Goal: Task Accomplishment & Management: Manage account settings

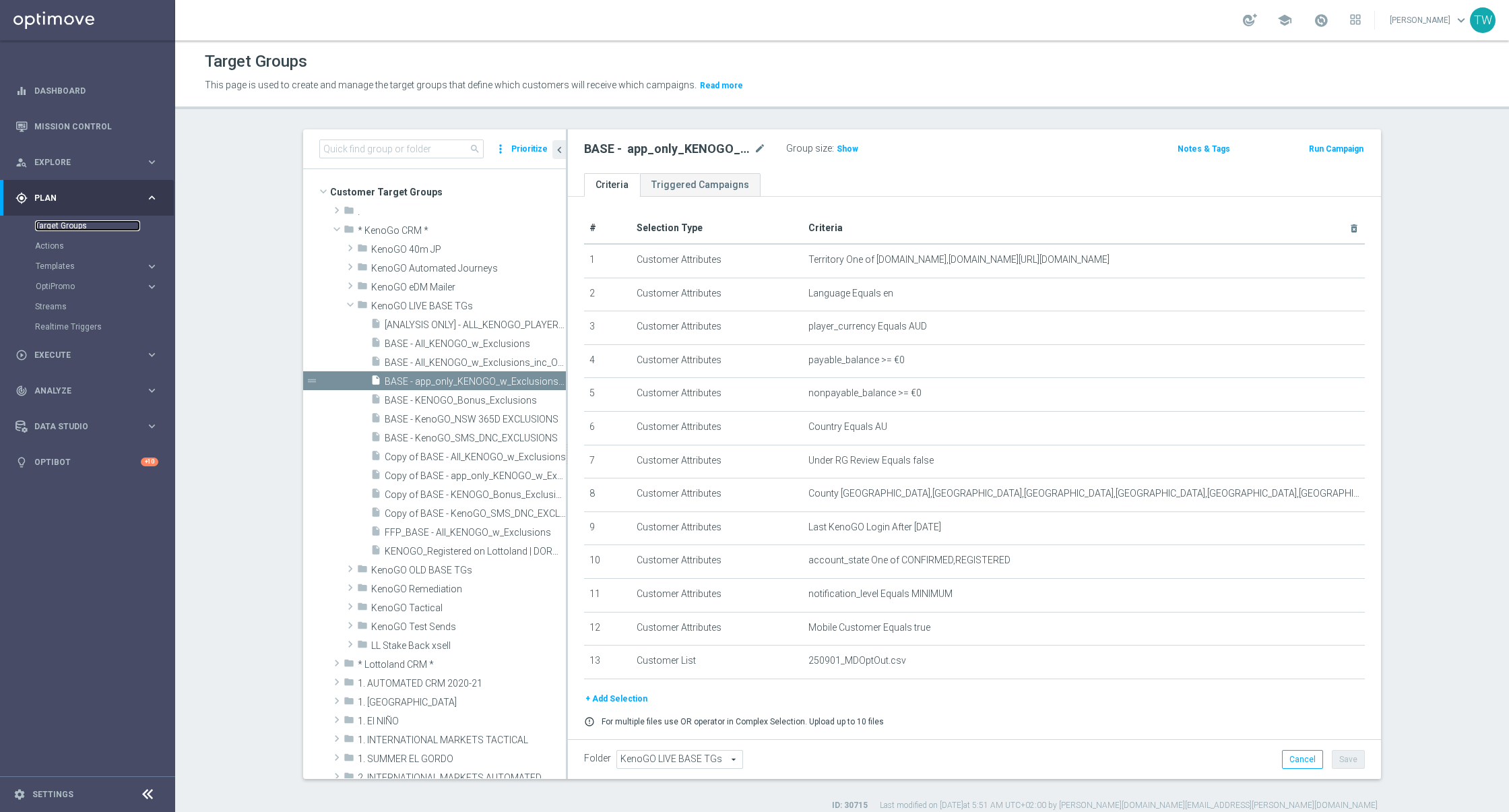
click at [73, 221] on link "Target Groups" at bounding box center [87, 226] width 105 height 11
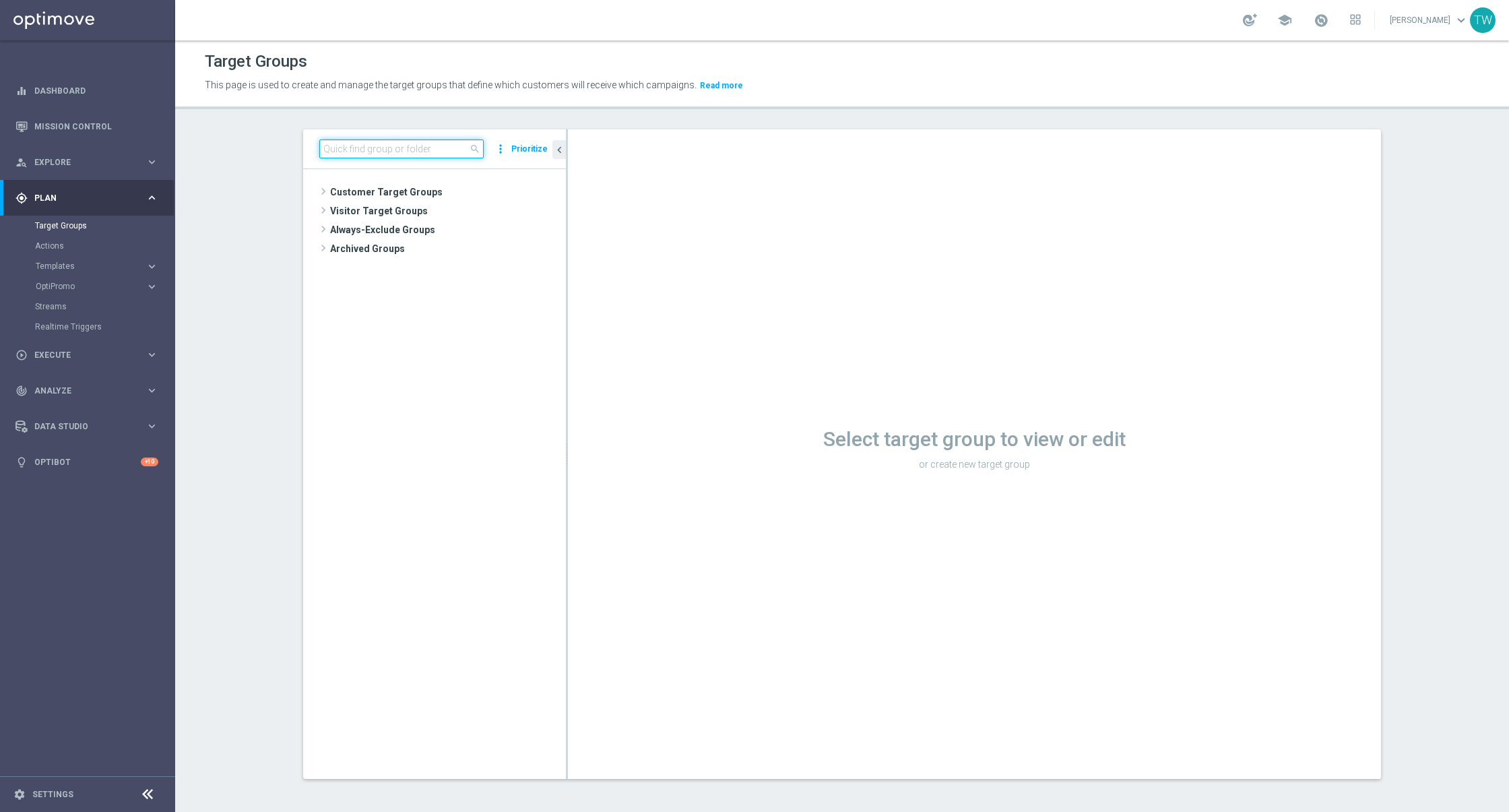
click at [424, 146] on input at bounding box center [401, 149] width 164 height 19
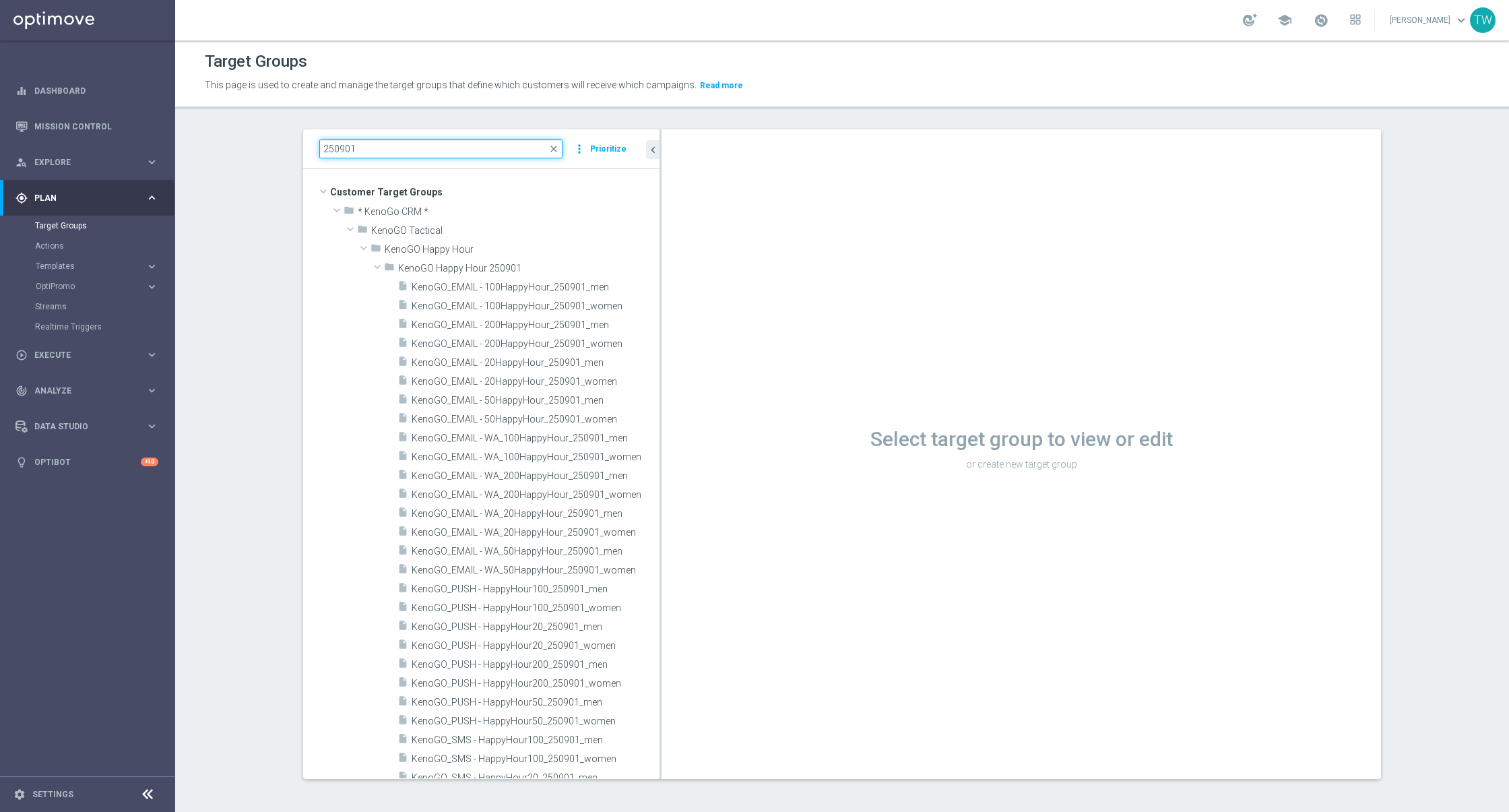
drag, startPoint x: 567, startPoint y: 371, endPoint x: 660, endPoint y: 376, distance: 93.1
click at [660, 376] on div at bounding box center [660, 454] width 2 height 649
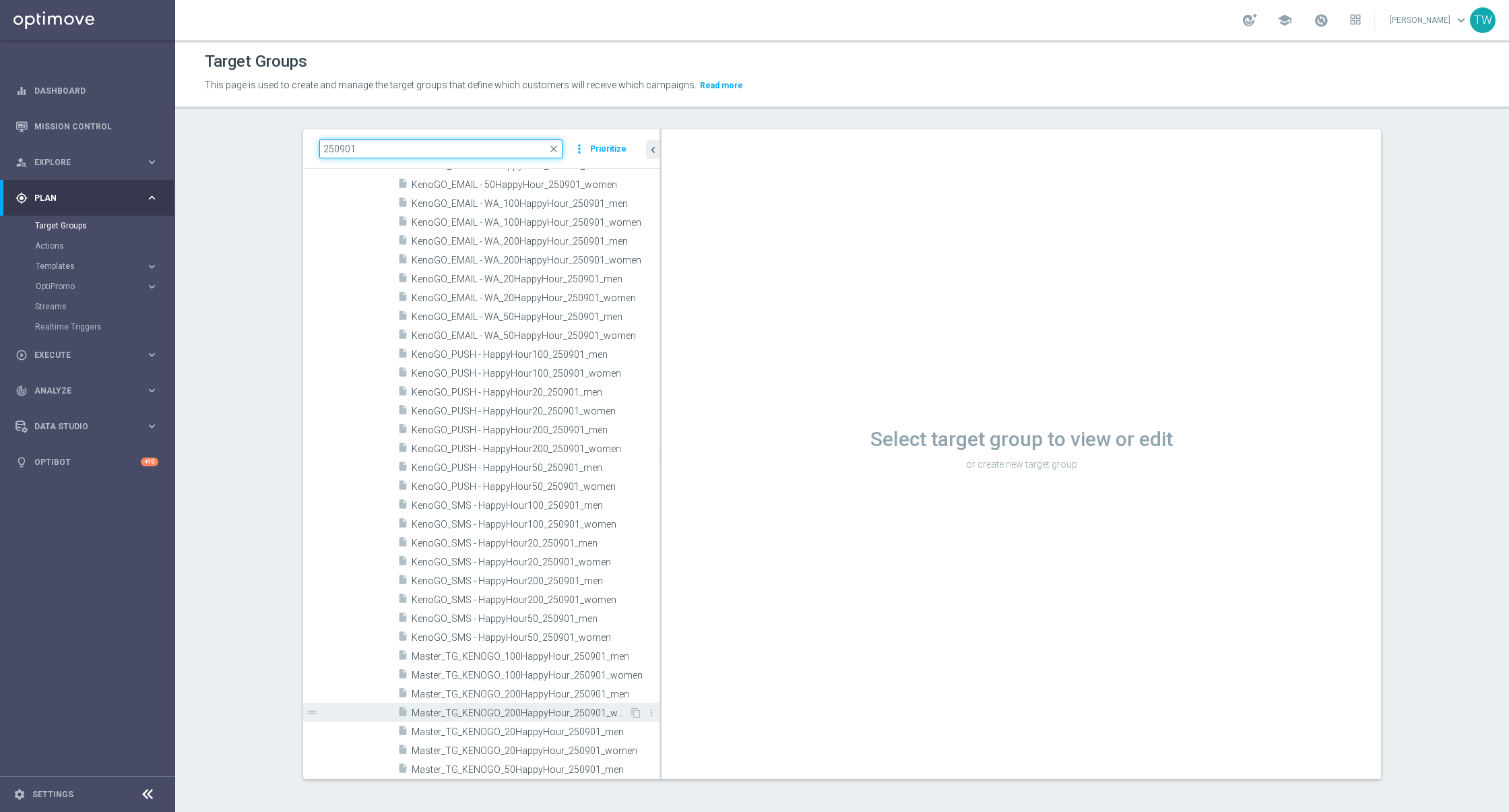
scroll to position [255, 0]
type input "250901"
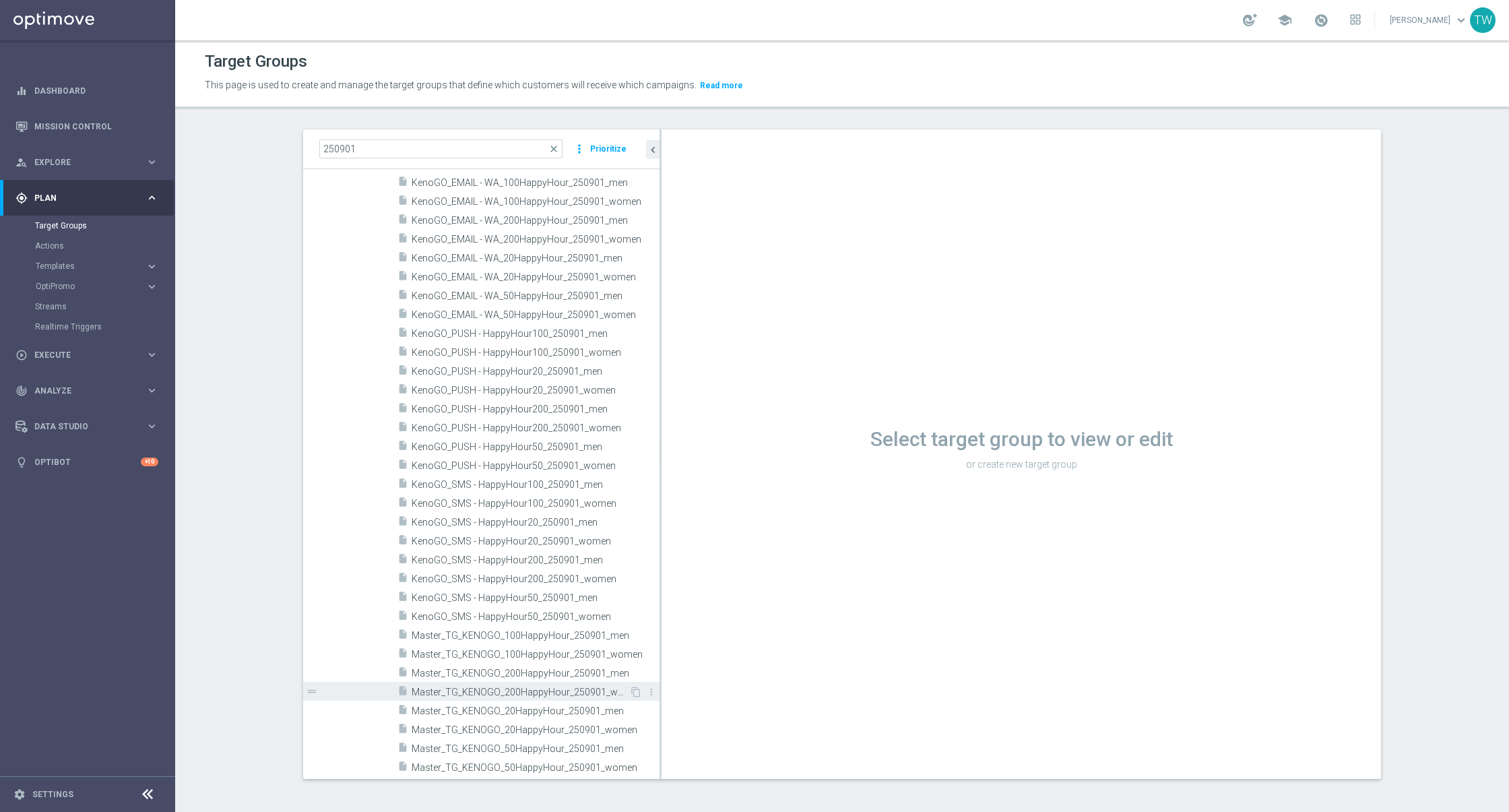
click at [564, 697] on div "insert_drive_file Master_TG_KENOGO_200HappyHour_250901_women" at bounding box center [513, 691] width 231 height 19
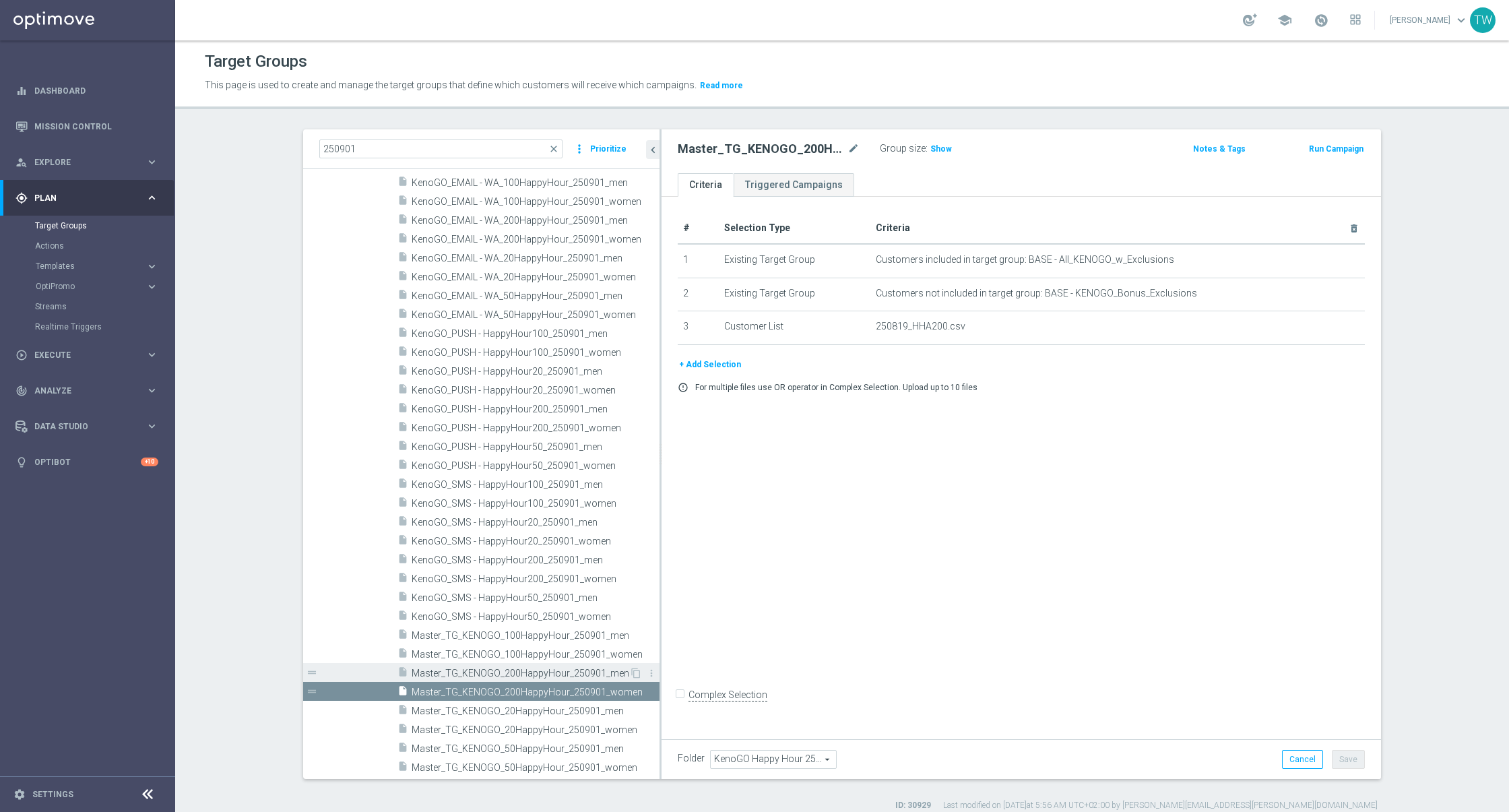
click at [558, 673] on span "Master_TG_KENOGO_200HappyHour_250901_men" at bounding box center [520, 673] width 218 height 12
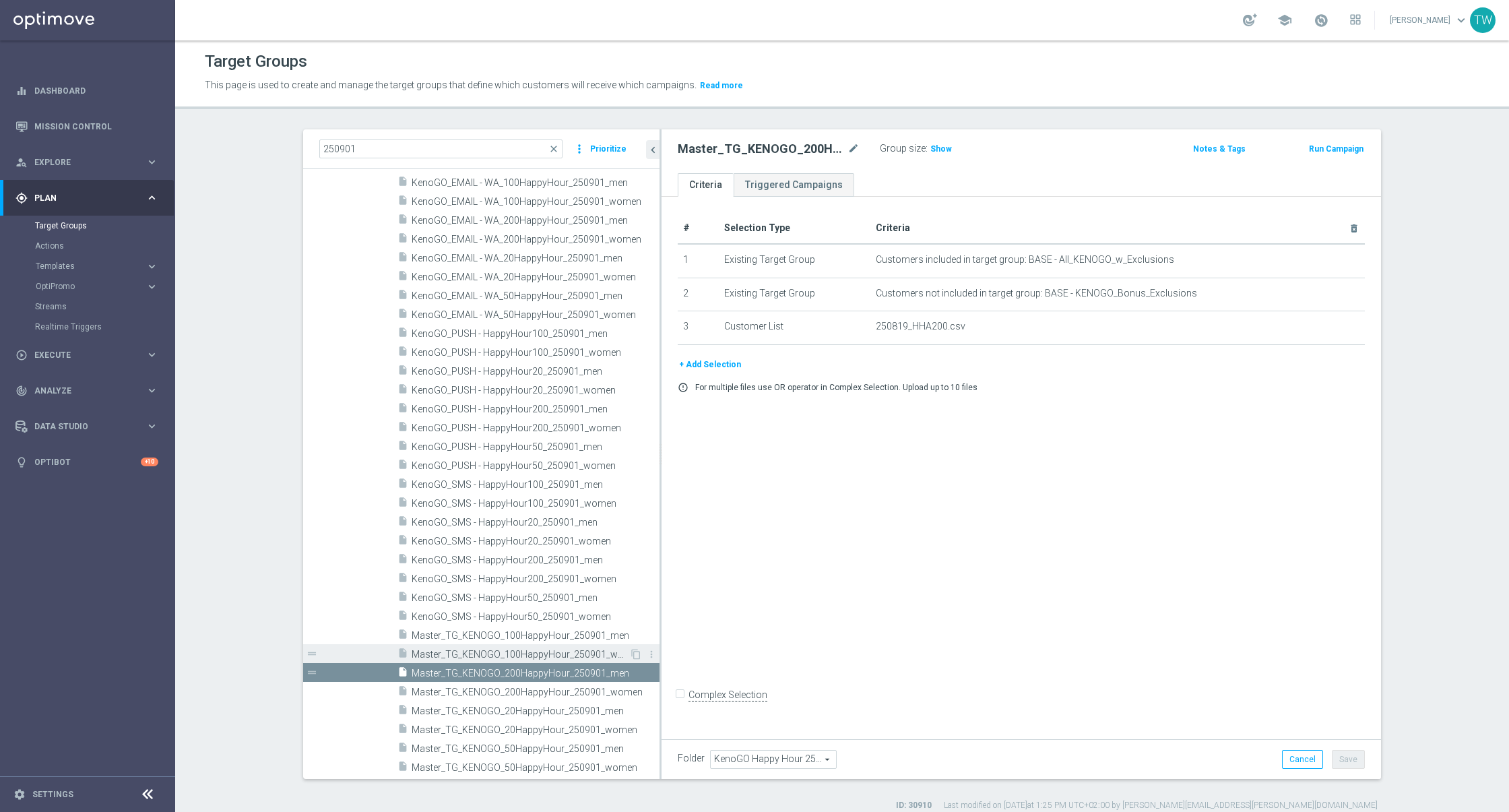
click at [574, 656] on span "Master_TG_KENOGO_100HappyHour_250901_women" at bounding box center [520, 654] width 218 height 12
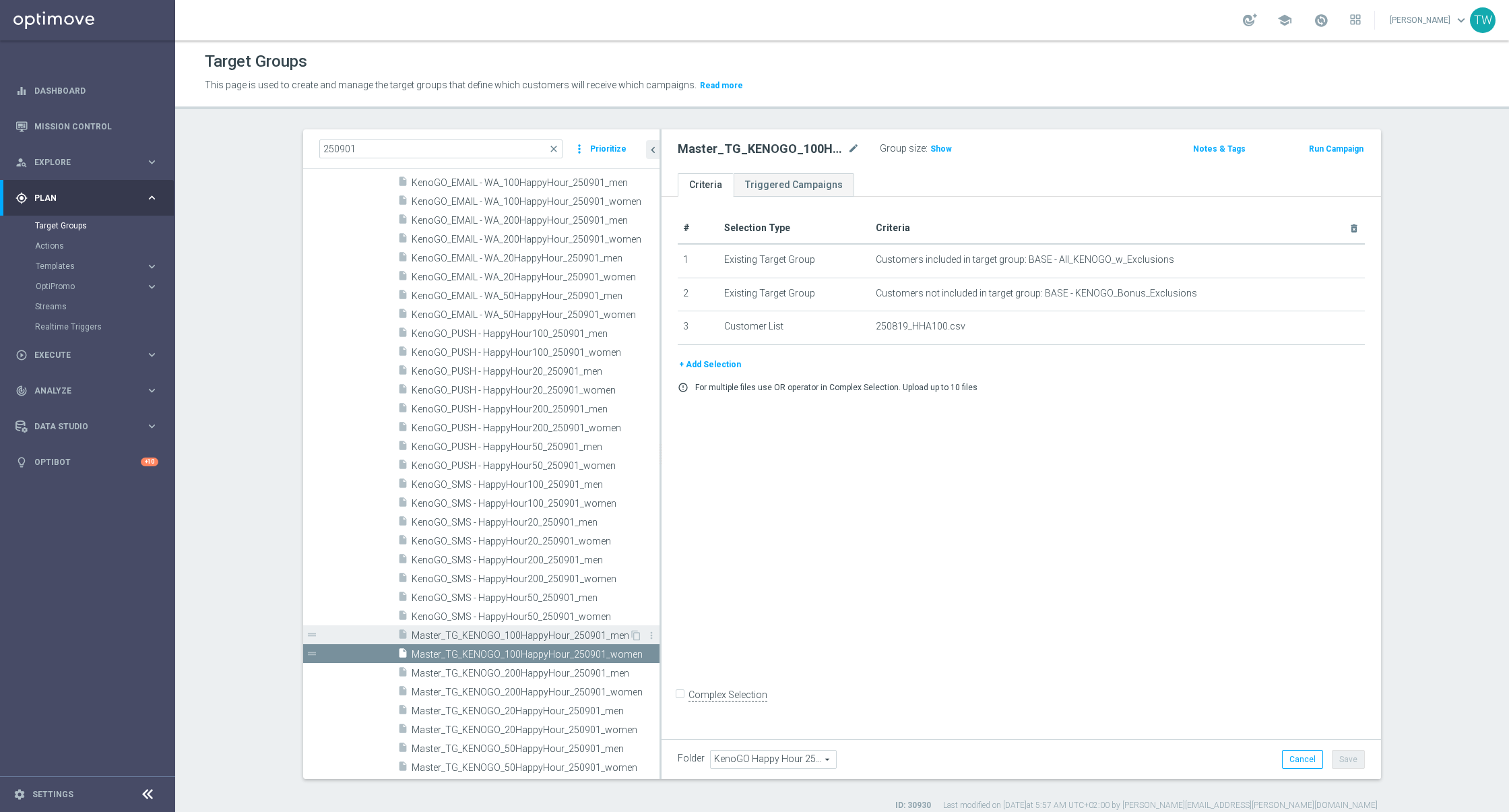
click at [575, 636] on span "Master_TG_KENOGO_100HappyHour_250901_men" at bounding box center [520, 636] width 218 height 12
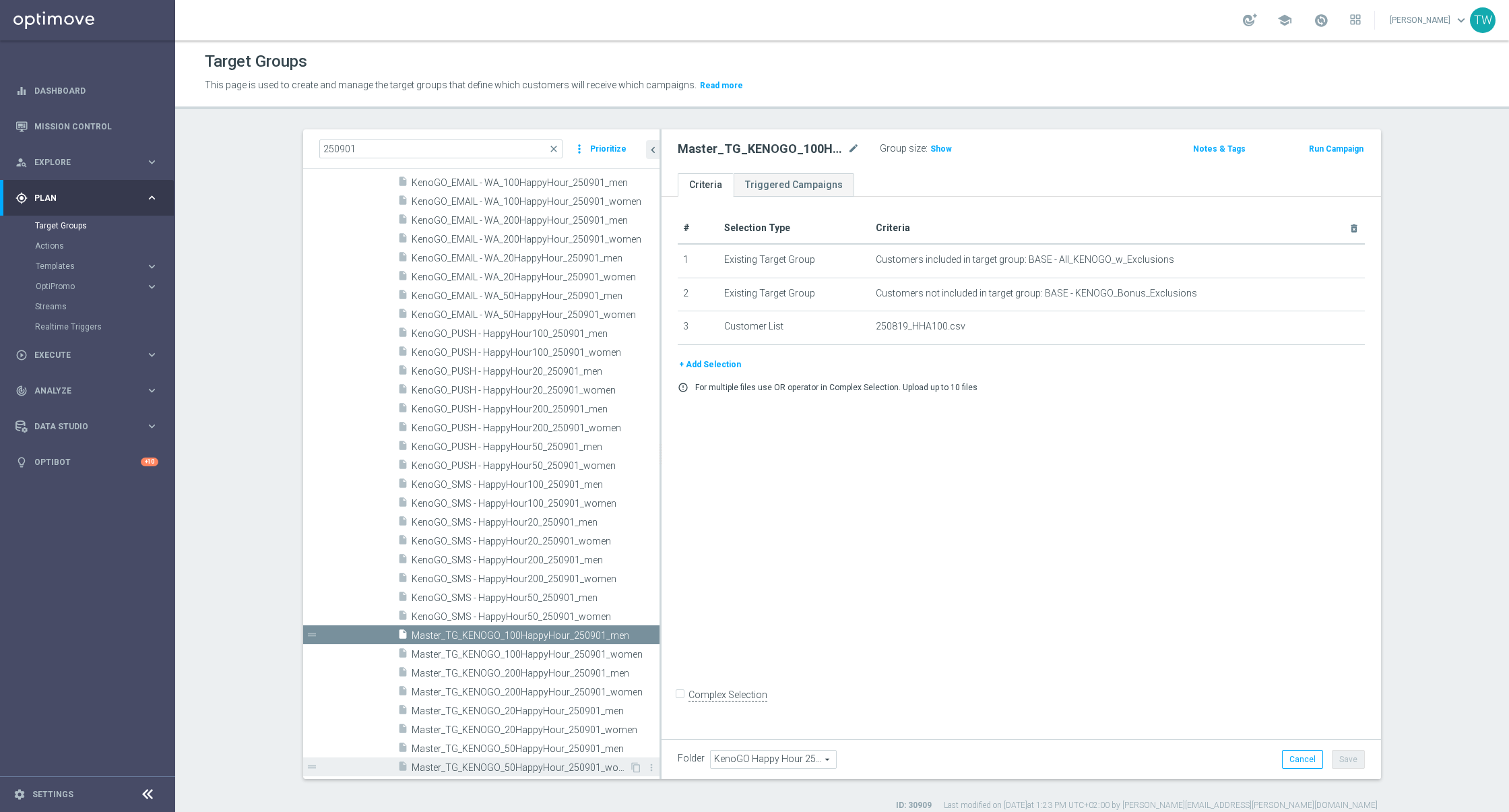
click at [566, 762] on span "Master_TG_KENOGO_50HappyHour_250901_women" at bounding box center [520, 767] width 218 height 12
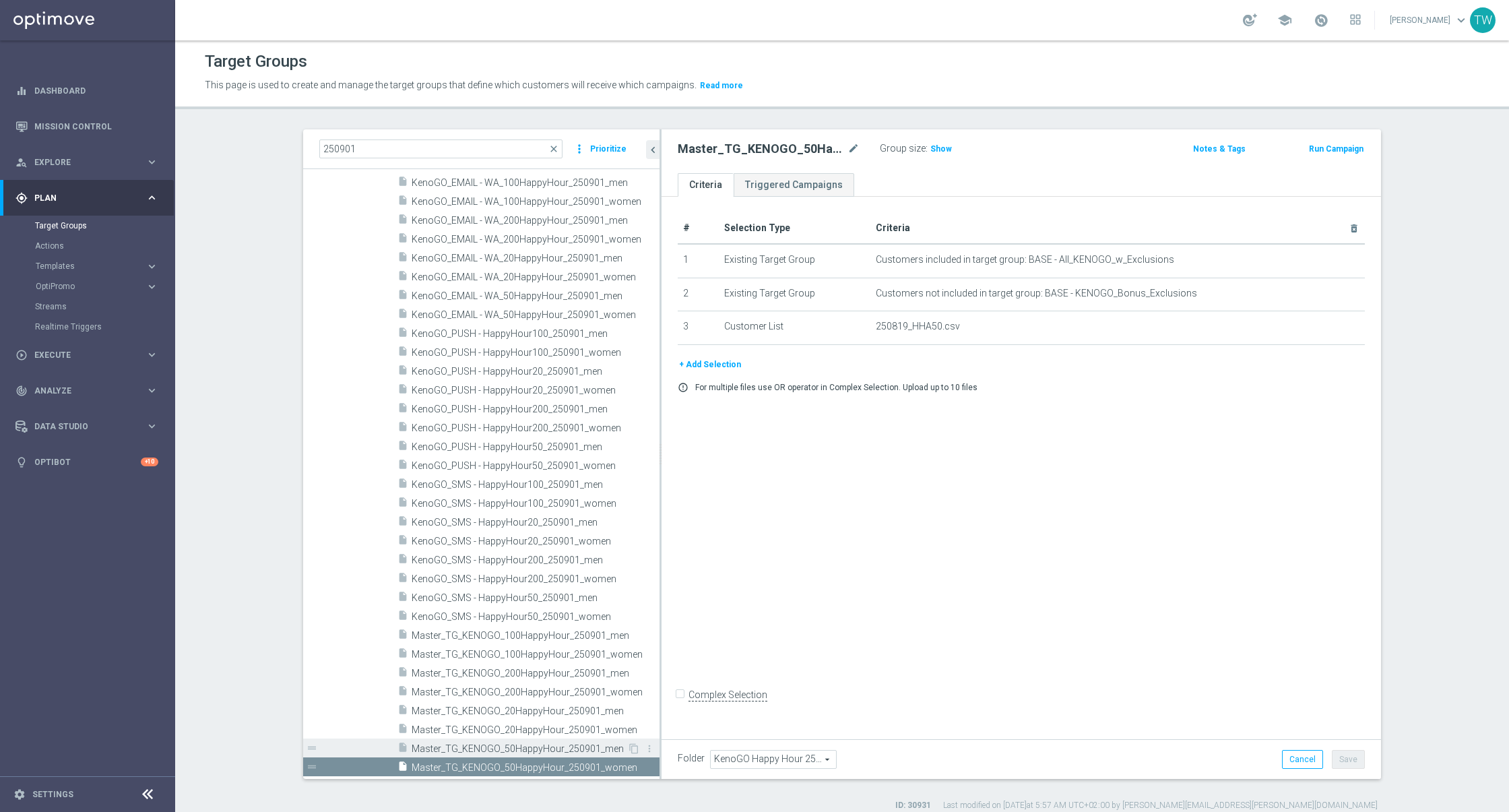
click at [566, 745] on span "Master_TG_KENOGO_50HappyHour_250901_men" at bounding box center [520, 749] width 215 height 12
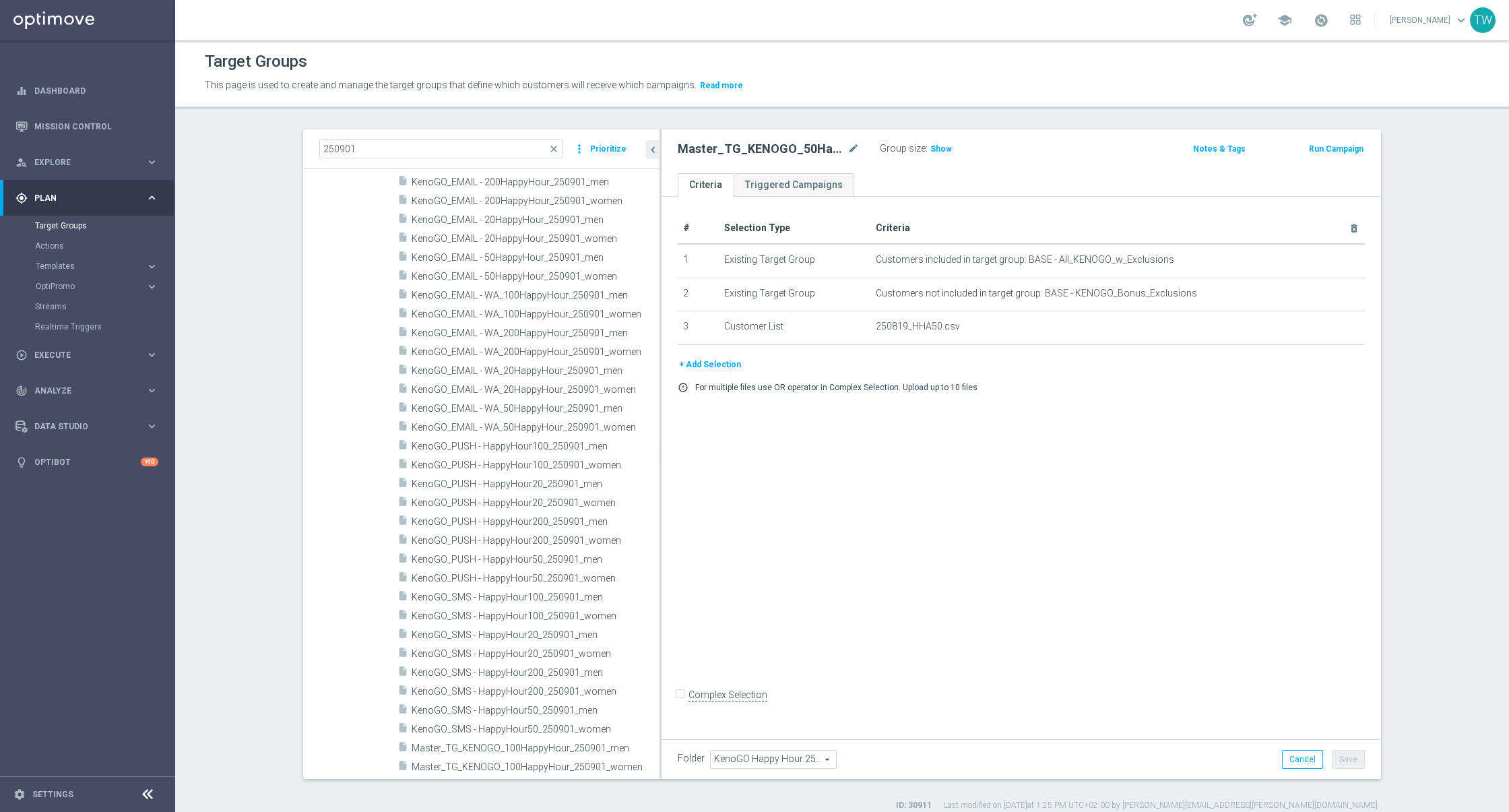
scroll to position [140, 0]
click at [576, 684] on div "insert_drive_file KenoGO_SMS - HappyHour200_250901_women" at bounding box center [512, 693] width 230 height 19
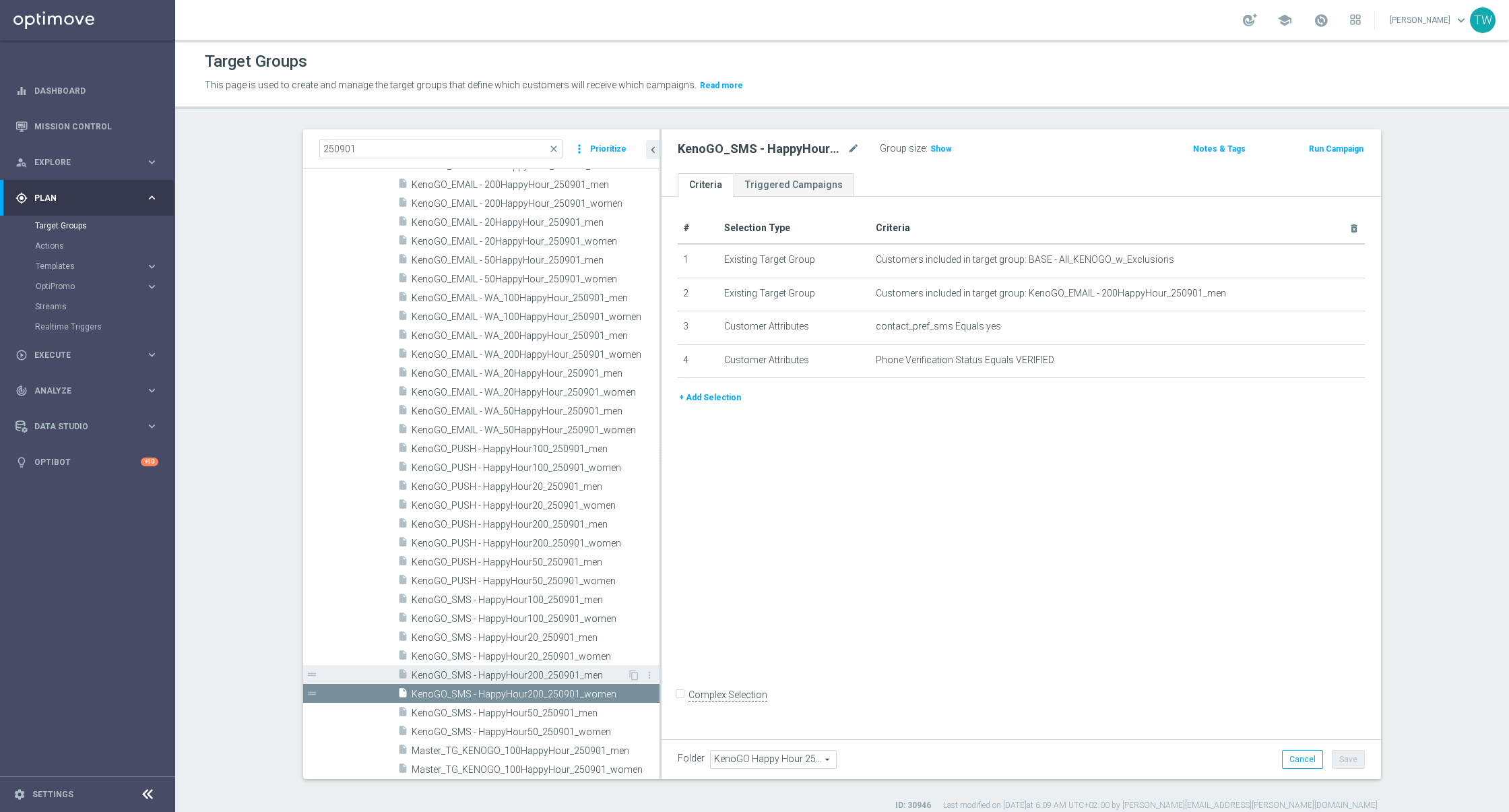
click at [542, 673] on span "KenoGO_SMS - HappyHour200_250901_men" at bounding box center [520, 675] width 215 height 12
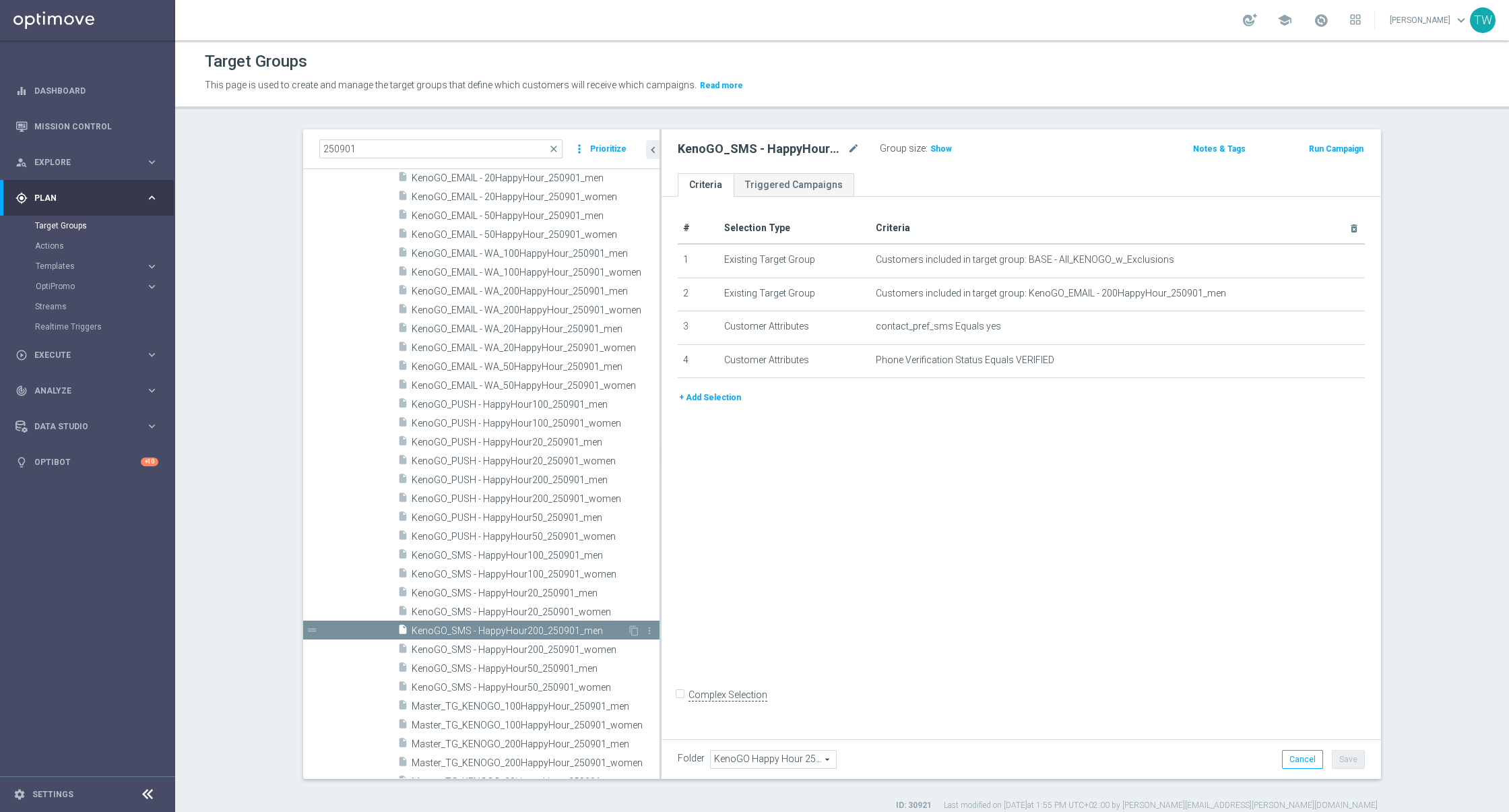
scroll to position [187, 0]
click at [588, 646] on span "KenoGO_SMS - HappyHour200_250901_women" at bounding box center [520, 647] width 215 height 12
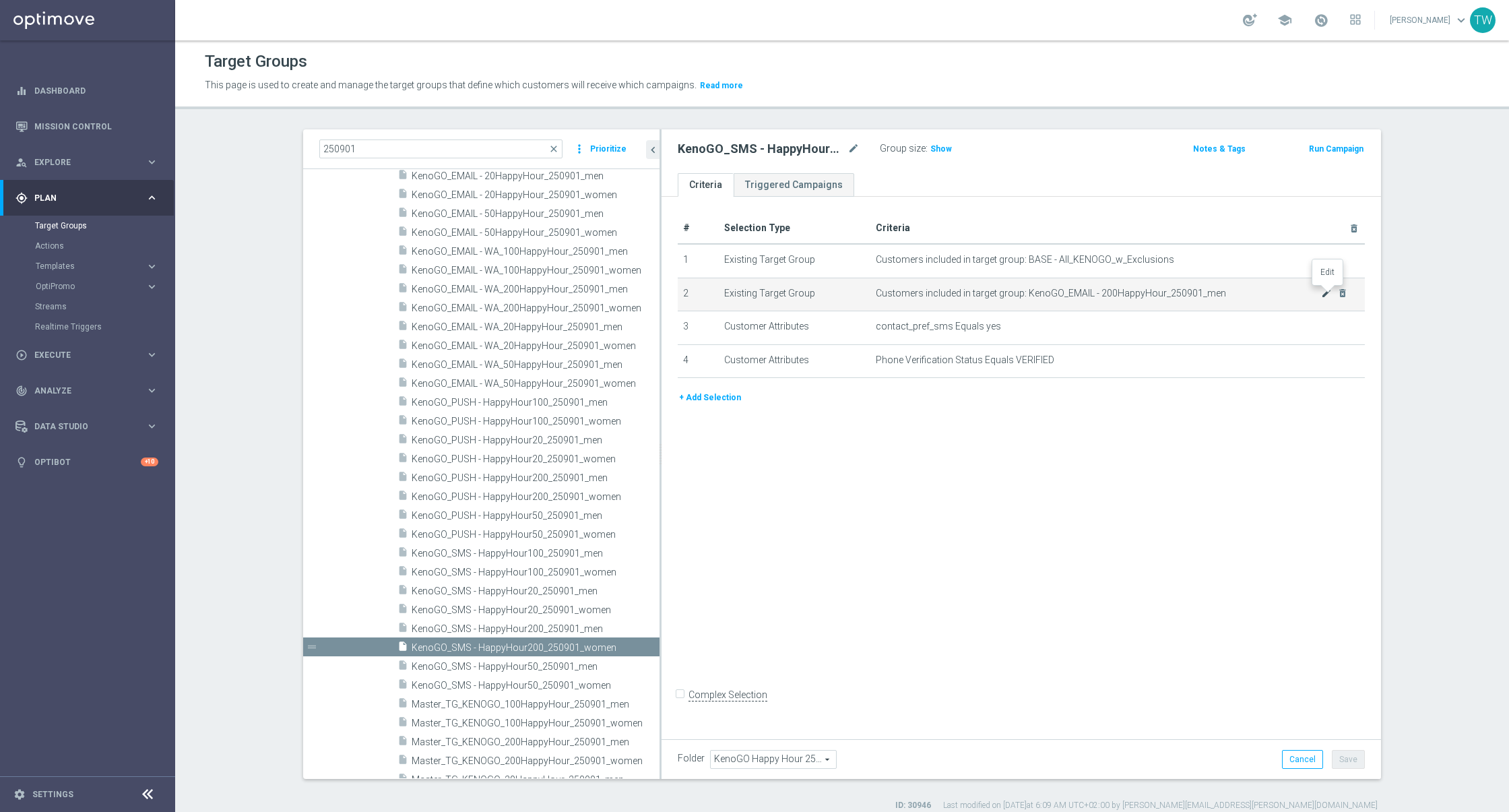
click at [1328, 290] on icon "mode_edit" at bounding box center [1327, 293] width 11 height 11
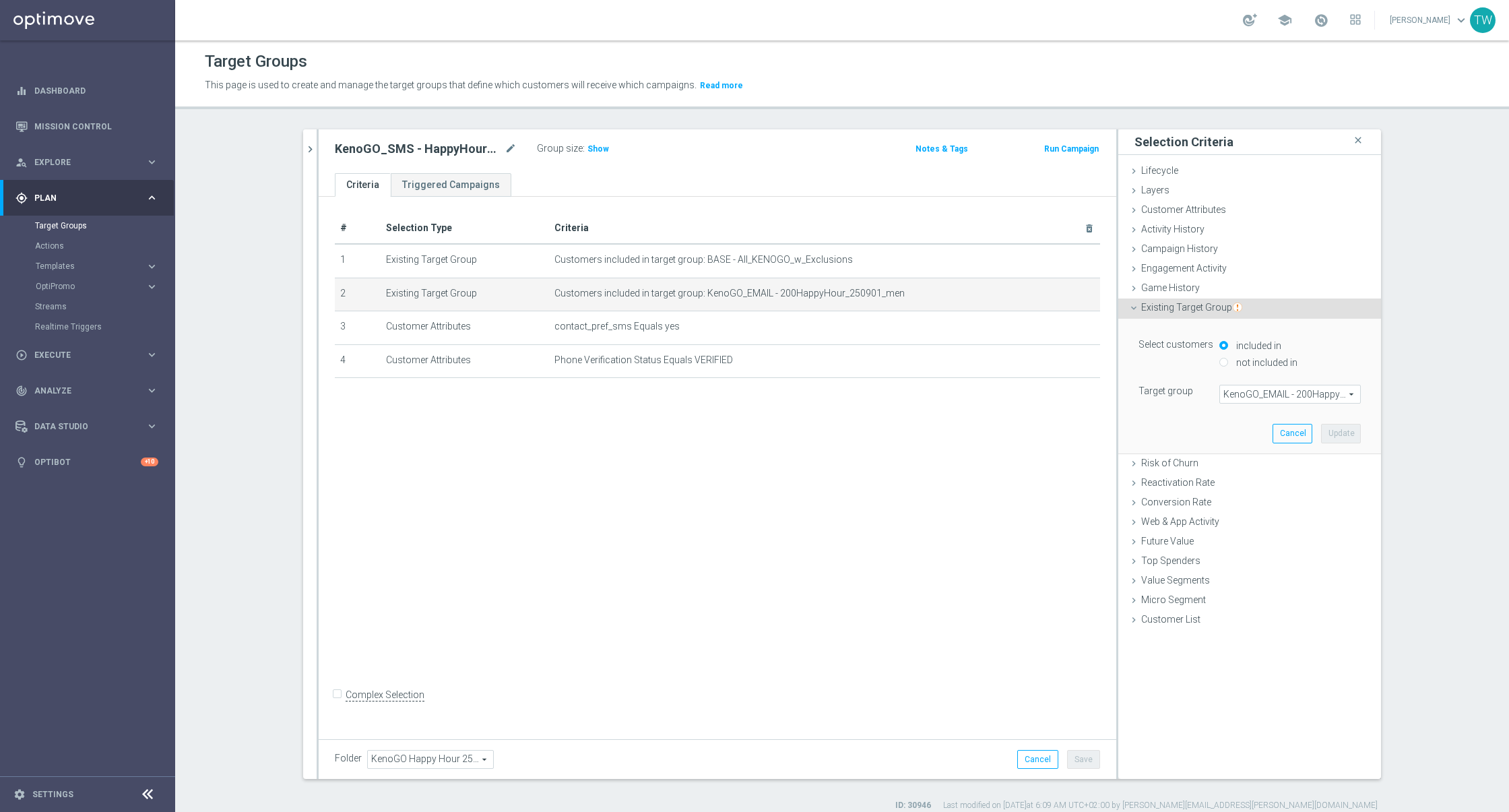
click at [1257, 397] on span "KenoGO_EMAIL - 200HappyHour_250901_men" at bounding box center [1290, 394] width 140 height 18
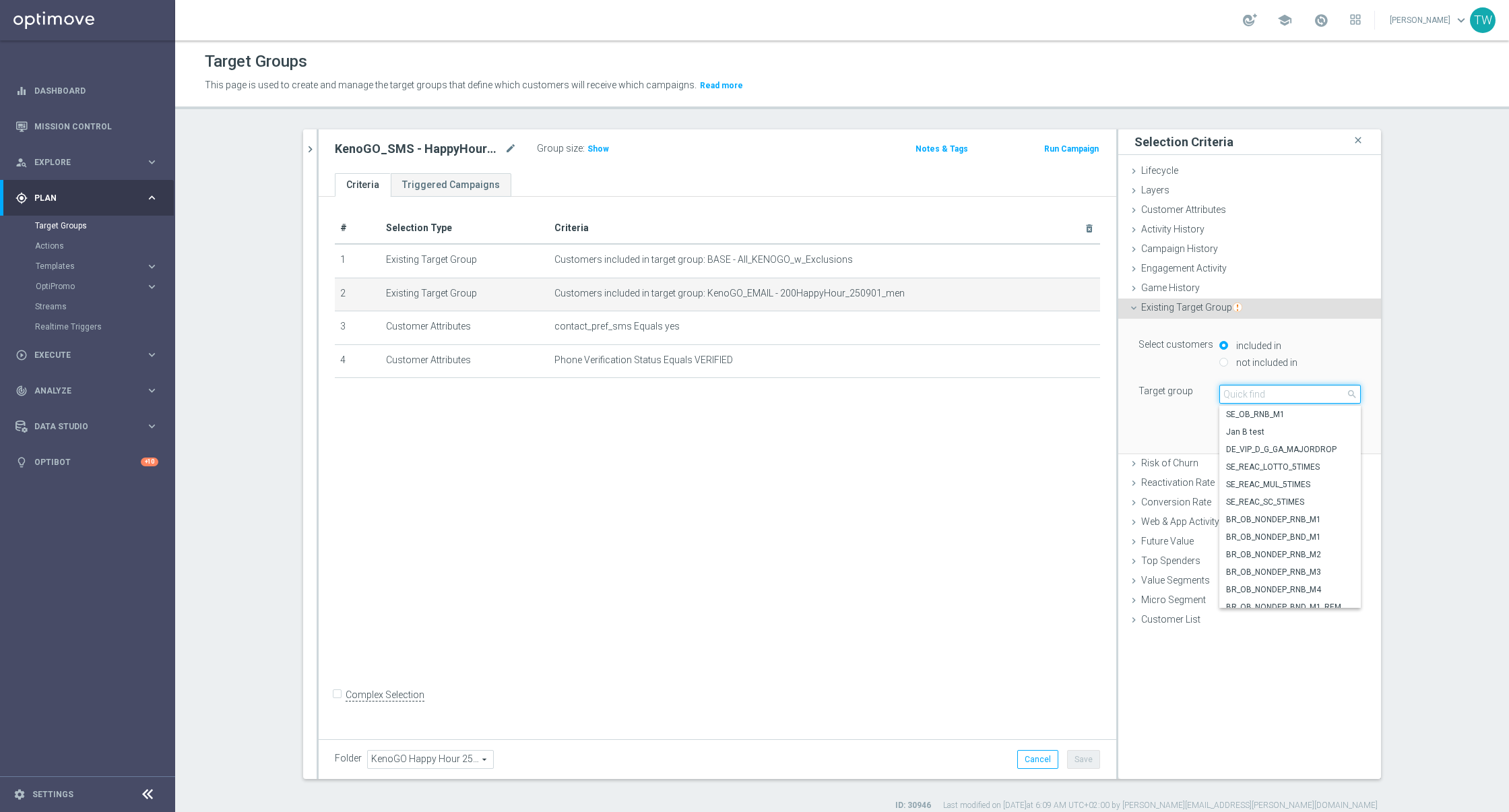
click at [1257, 397] on input "search" at bounding box center [1290, 394] width 142 height 19
type input "250901"
click at [1315, 507] on span "KenoGO_EMAIL - 200HappyHour_250901_women" at bounding box center [1290, 512] width 128 height 11
type input "KenoGO_EMAIL - 200HappyHour_250901_women"
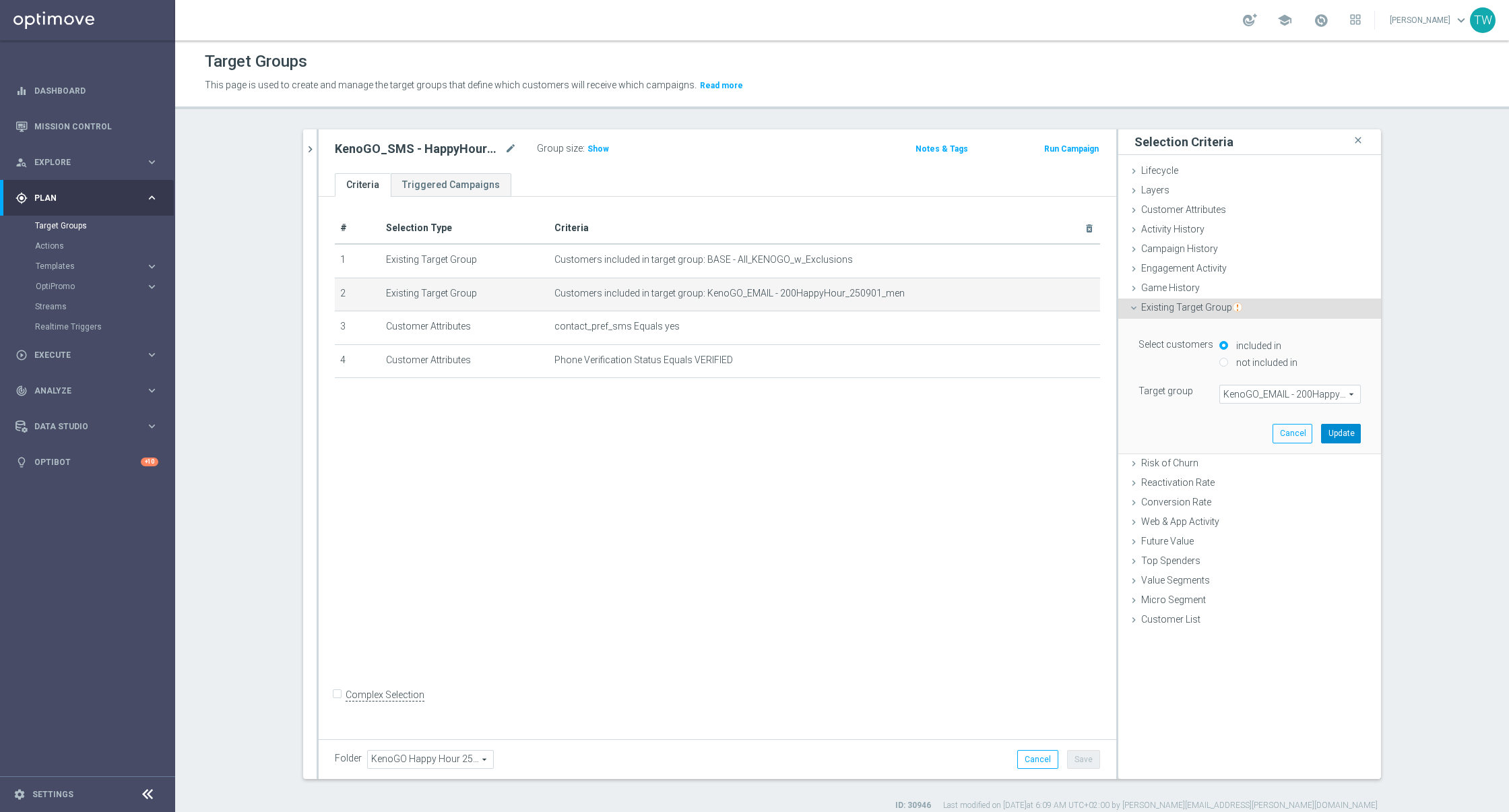
click at [1342, 430] on button "Update" at bounding box center [1341, 433] width 39 height 19
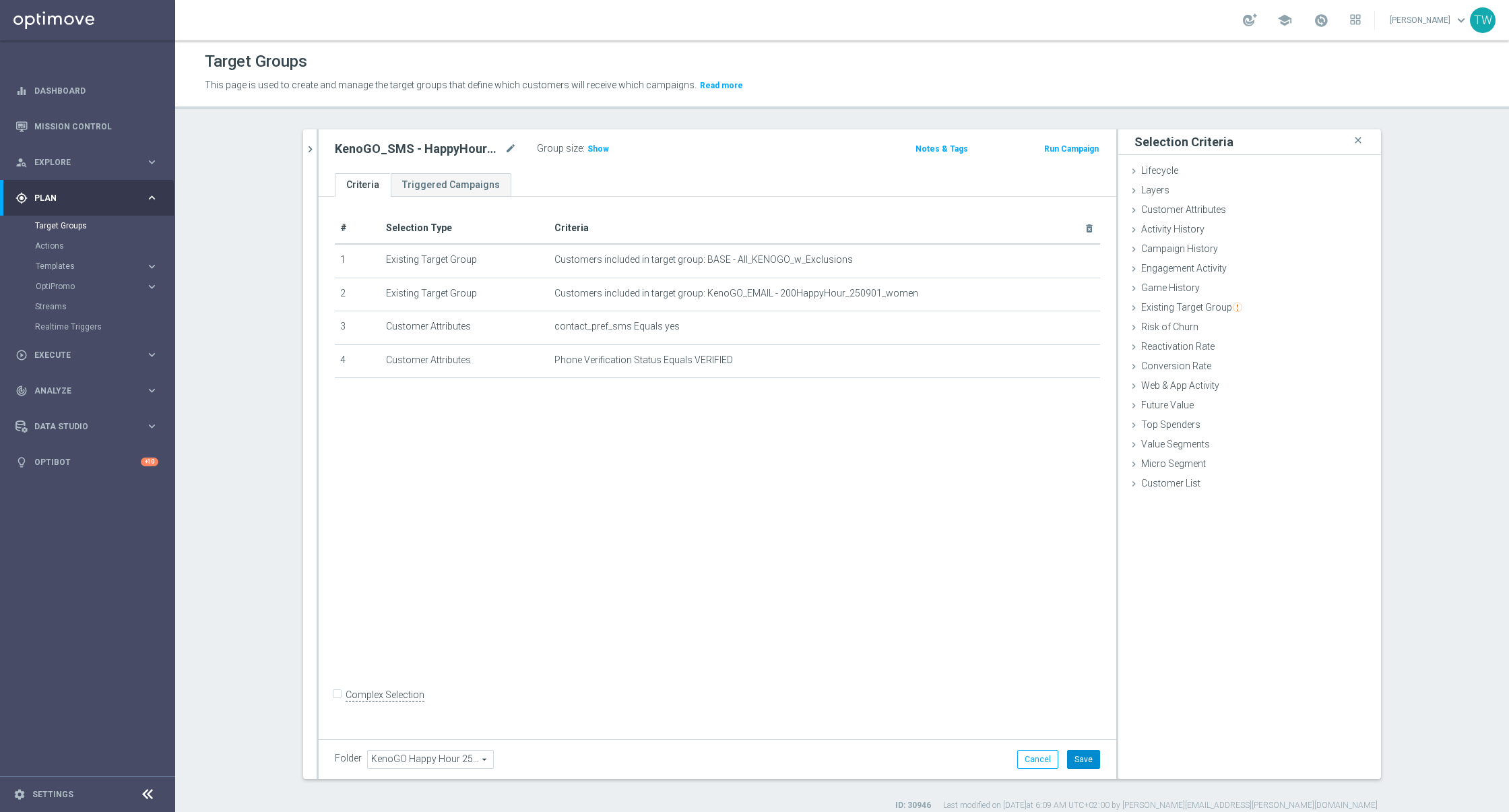
click at [1089, 752] on button "Save" at bounding box center [1083, 759] width 33 height 19
click at [313, 148] on icon "chevron_right" at bounding box center [310, 149] width 13 height 13
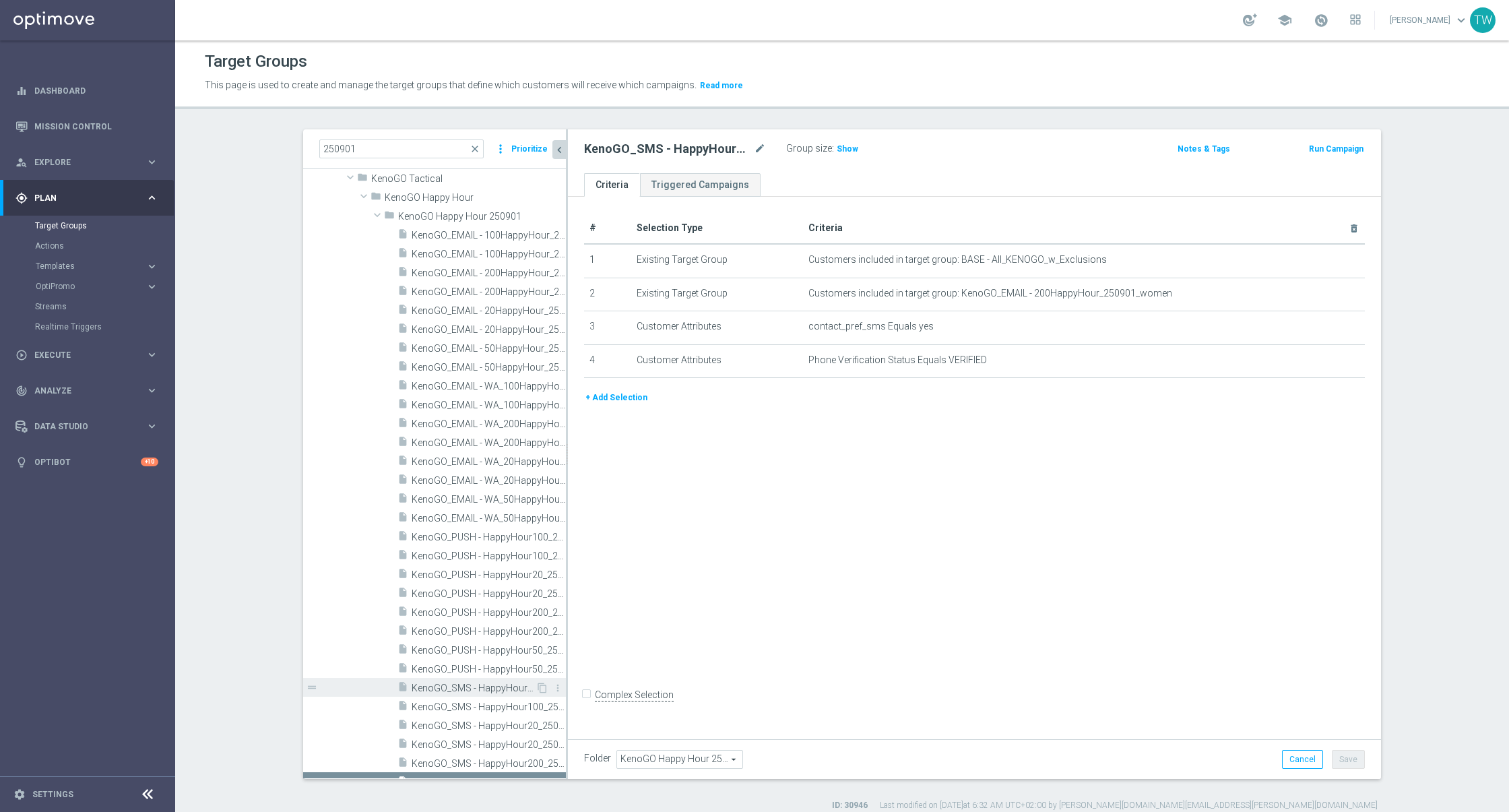
scroll to position [44, 0]
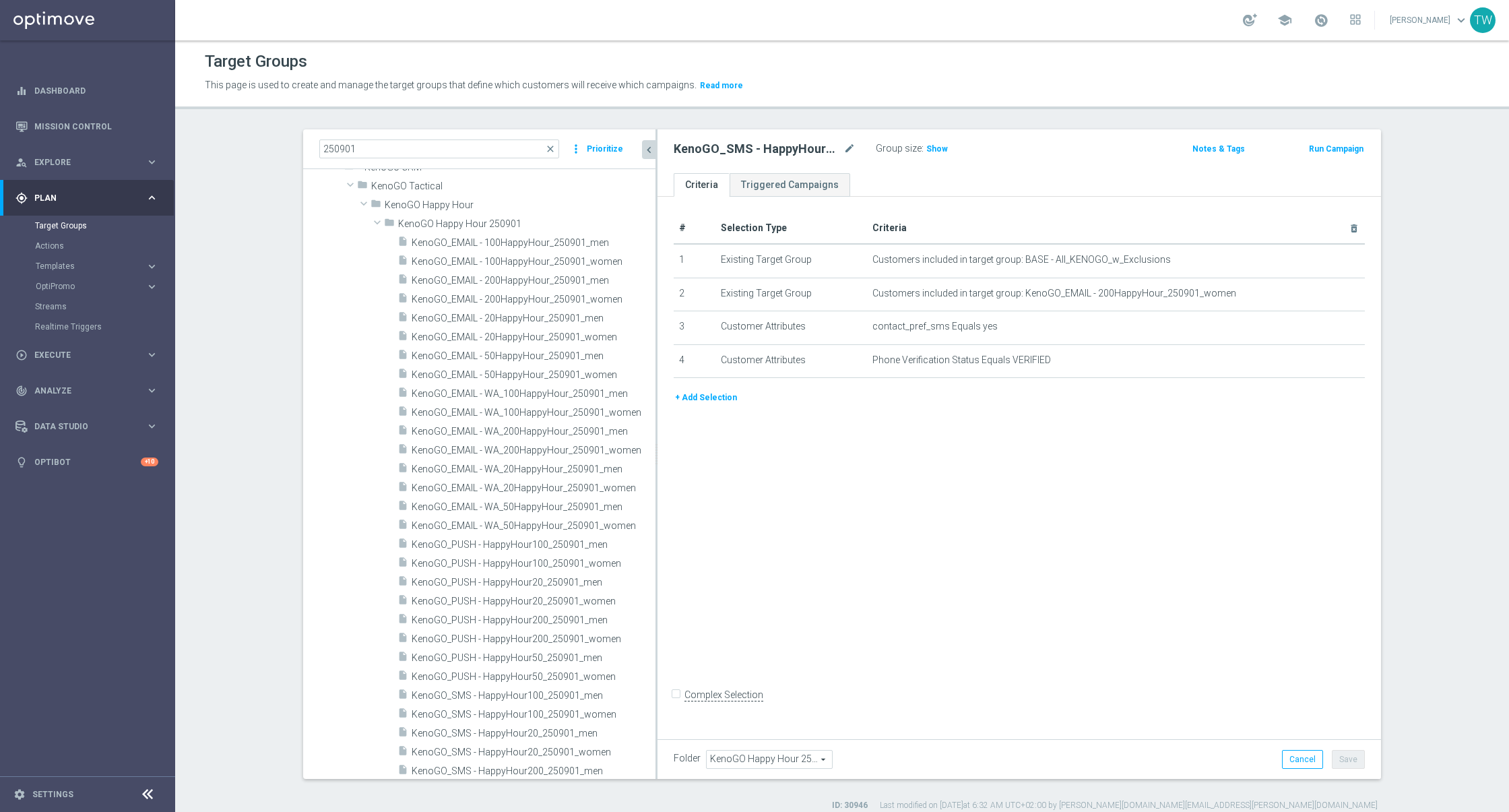
drag, startPoint x: 568, startPoint y: 532, endPoint x: 657, endPoint y: 539, distance: 89.3
click at [657, 539] on div at bounding box center [657, 454] width 2 height 649
